Goal: Transaction & Acquisition: Purchase product/service

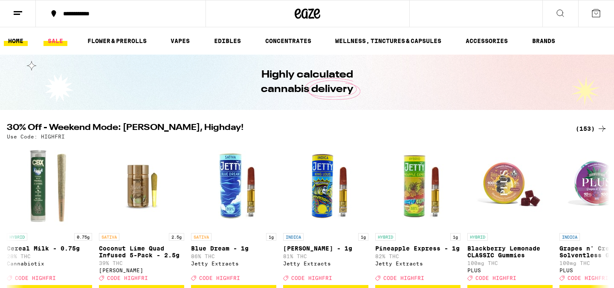
click at [58, 42] on link "SALE" at bounding box center [55, 41] width 24 height 10
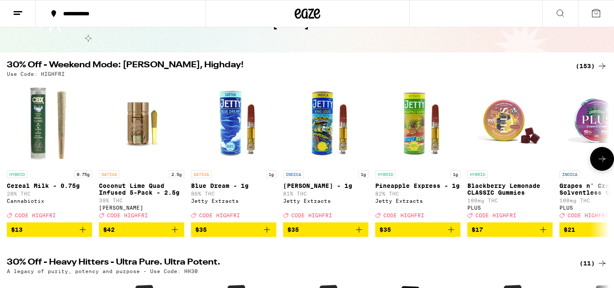
click at [267, 232] on icon "Add to bag" at bounding box center [267, 230] width 10 height 10
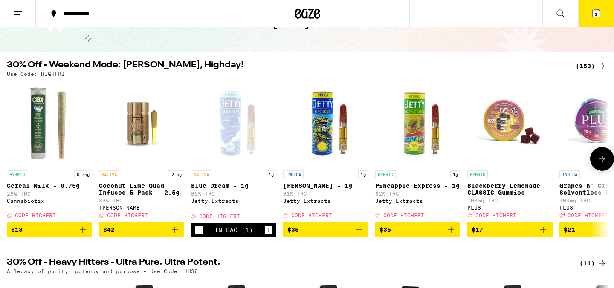
click at [359, 233] on icon "Add to bag" at bounding box center [359, 230] width 10 height 10
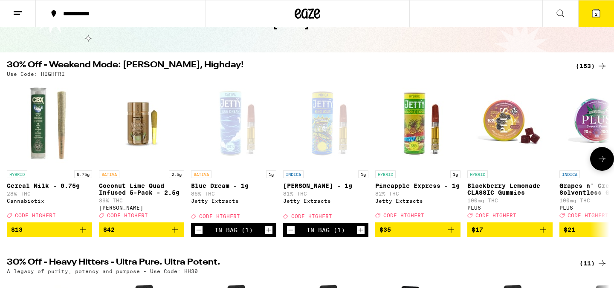
click at [446, 235] on icon "Add to bag" at bounding box center [451, 230] width 10 height 10
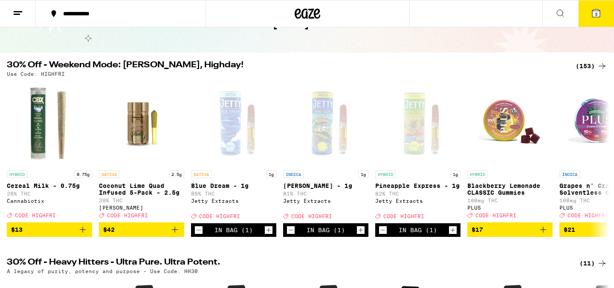
click at [594, 14] on icon at bounding box center [596, 13] width 8 height 8
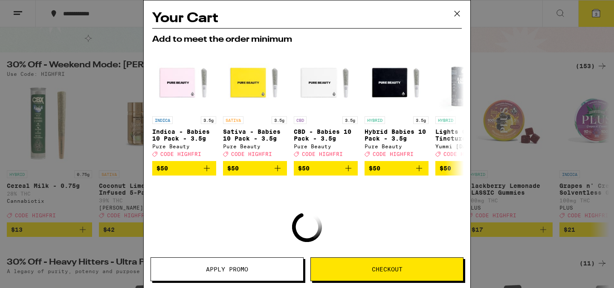
click at [236, 266] on span "Apply Promo" at bounding box center [227, 269] width 42 height 6
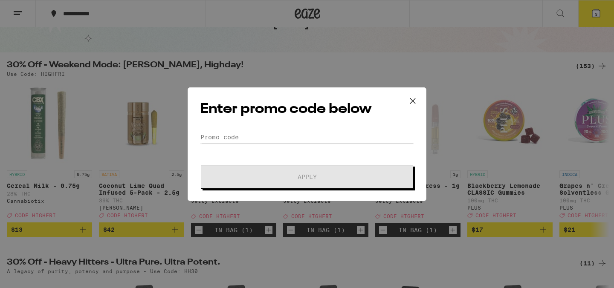
click at [260, 125] on div "Enter promo code below Promo Code Apply" at bounding box center [306, 144] width 239 height 114
click at [260, 132] on input "Promo Code" at bounding box center [307, 137] width 214 height 13
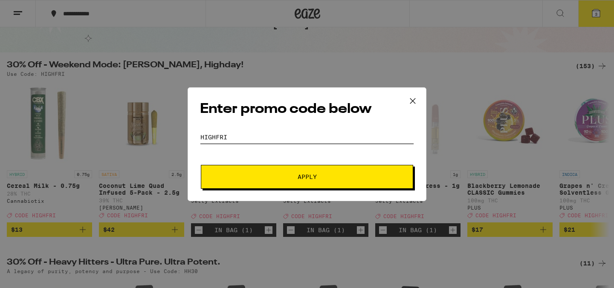
type input "highfri"
click at [201, 165] on button "Apply" at bounding box center [307, 177] width 212 height 24
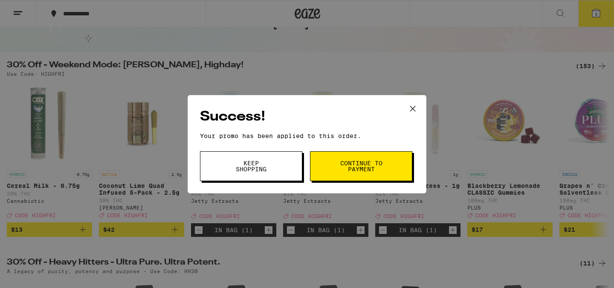
click at [358, 171] on span "Continue to payment" at bounding box center [360, 166] width 43 height 12
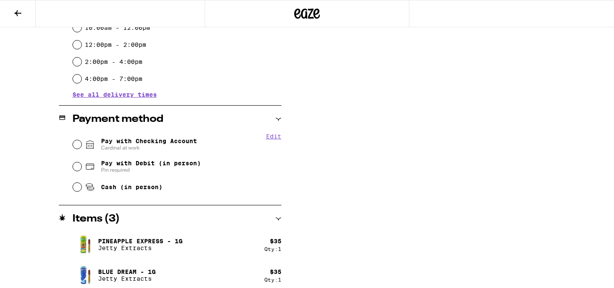
scroll to position [303, 0]
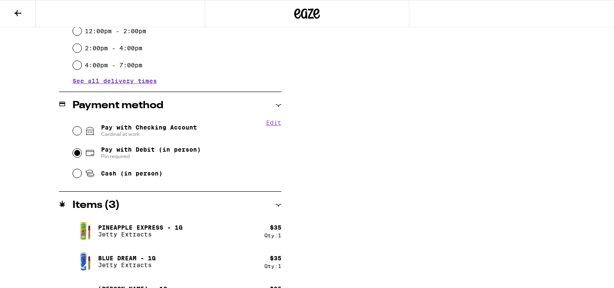
click at [76, 156] on input "Pay with Debit (in person) Pin required" at bounding box center [77, 153] width 9 height 9
radio input "true"
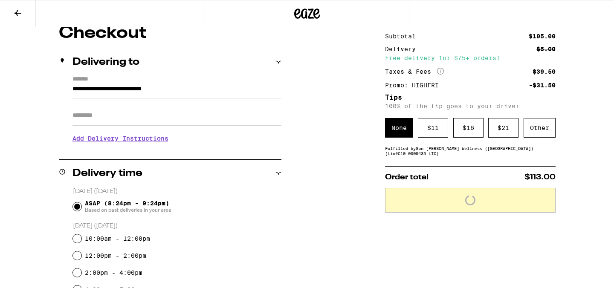
scroll to position [0, 0]
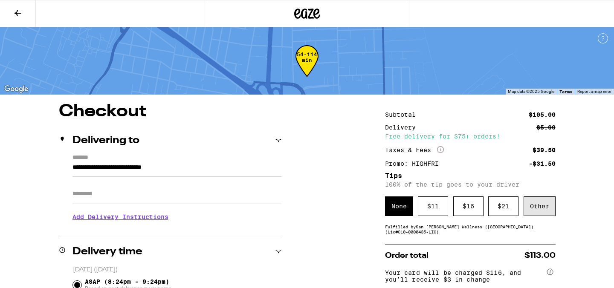
click at [537, 207] on div "Other" at bounding box center [539, 206] width 32 height 20
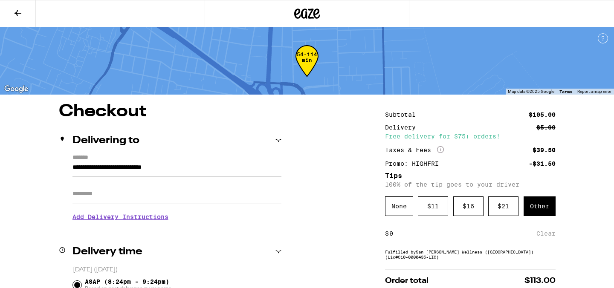
click at [460, 236] on input at bounding box center [462, 234] width 147 height 8
type input "1"
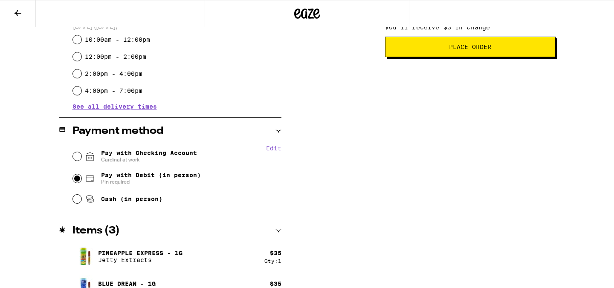
scroll to position [326, 0]
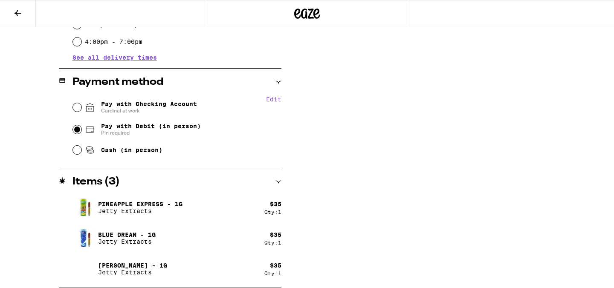
type input "7"
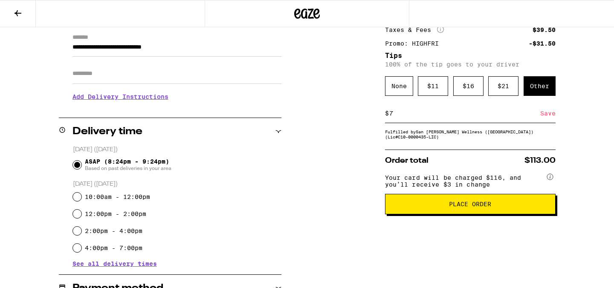
scroll to position [181, 0]
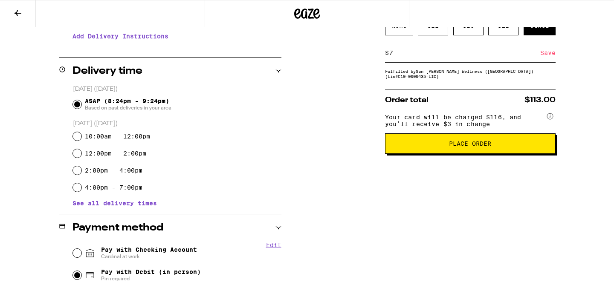
click at [472, 154] on button "Place Order" at bounding box center [470, 143] width 170 height 20
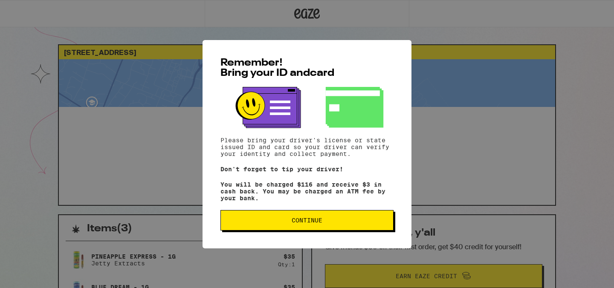
click at [283, 228] on button "Continue" at bounding box center [306, 220] width 173 height 20
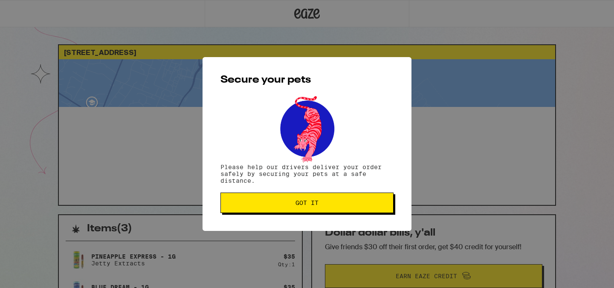
click at [294, 204] on span "Got it" at bounding box center [307, 203] width 159 height 6
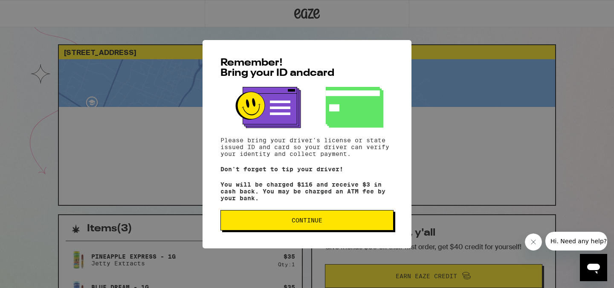
click at [281, 227] on button "Continue" at bounding box center [306, 220] width 173 height 20
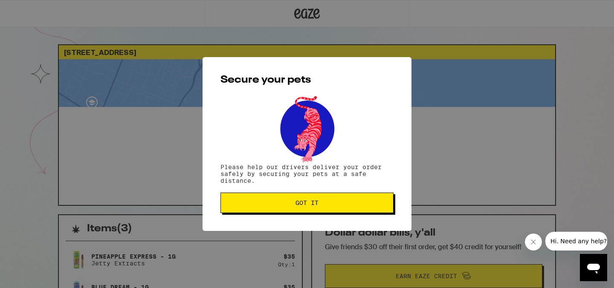
click at [301, 206] on span "Got it" at bounding box center [306, 203] width 23 height 6
